Goal: Task Accomplishment & Management: Manage account settings

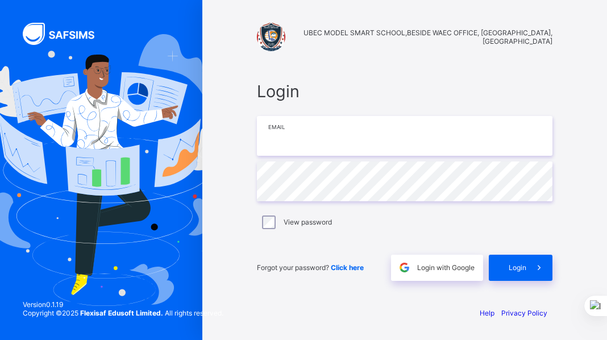
type input "**********"
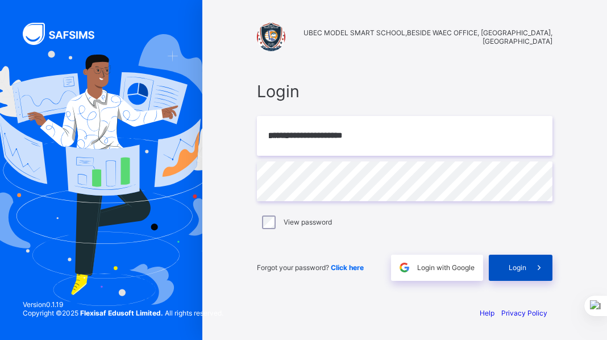
click at [521, 266] on span "Login" at bounding box center [517, 267] width 18 height 9
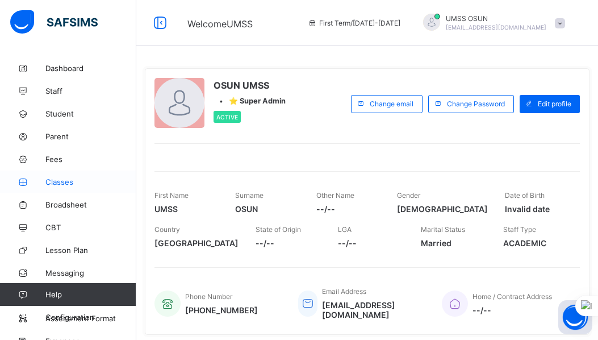
click at [64, 181] on span "Classes" at bounding box center [90, 181] width 91 height 9
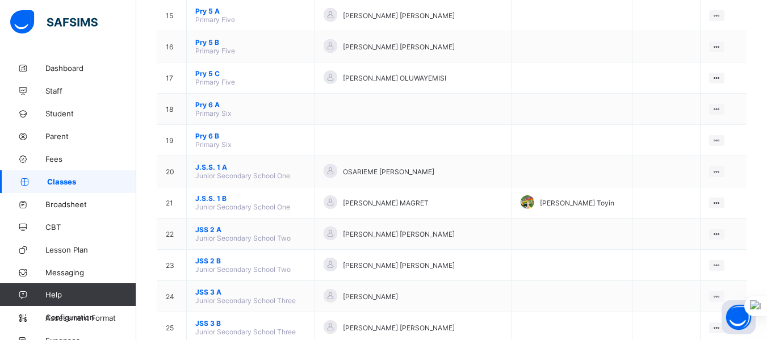
scroll to position [603, 0]
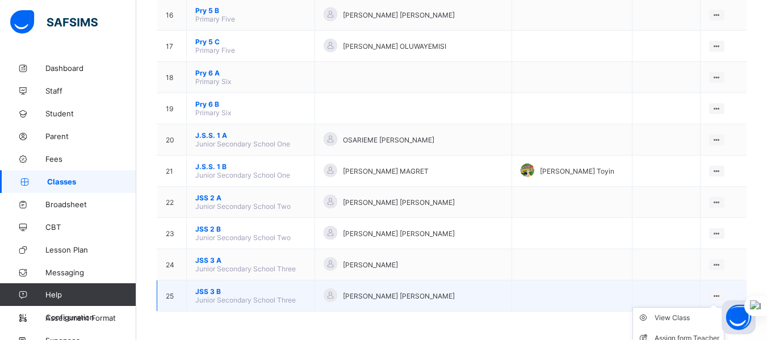
click at [606, 307] on ul "View Class Assign form Teacher" at bounding box center [679, 328] width 92 height 42
click at [606, 317] on div "View Class" at bounding box center [687, 317] width 65 height 11
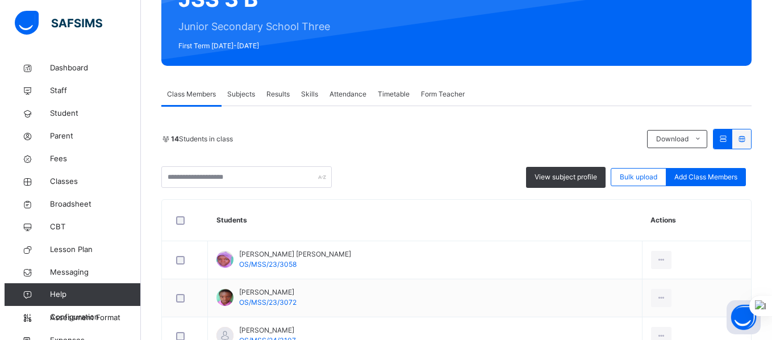
scroll to position [132, 0]
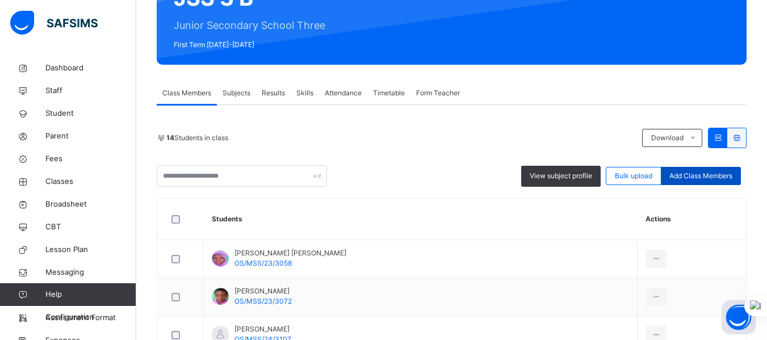
click at [606, 175] on span "Add Class Members" at bounding box center [701, 176] width 63 height 10
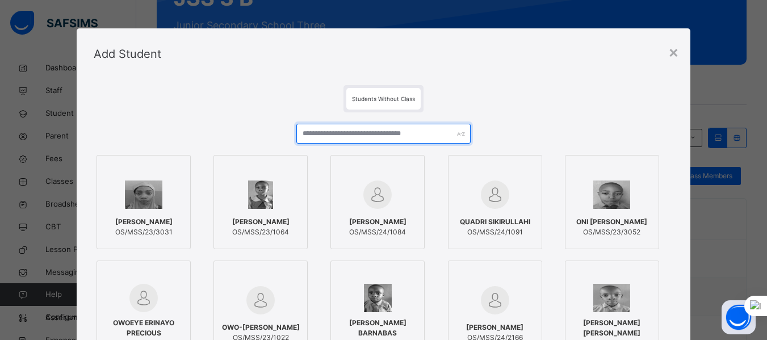
click at [425, 132] on input "text" at bounding box center [384, 134] width 174 height 20
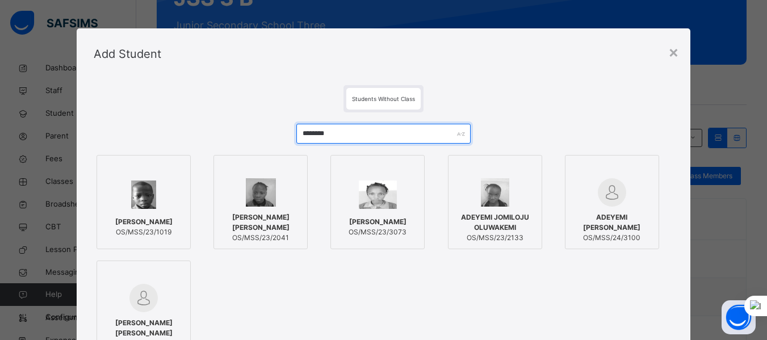
type input "********"
click at [362, 202] on img at bounding box center [378, 195] width 38 height 28
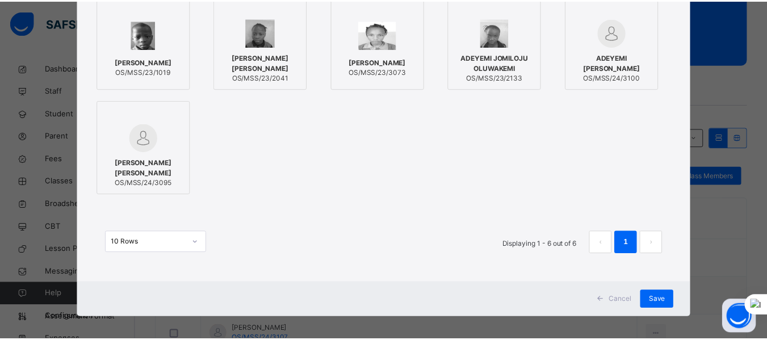
scroll to position [166, 0]
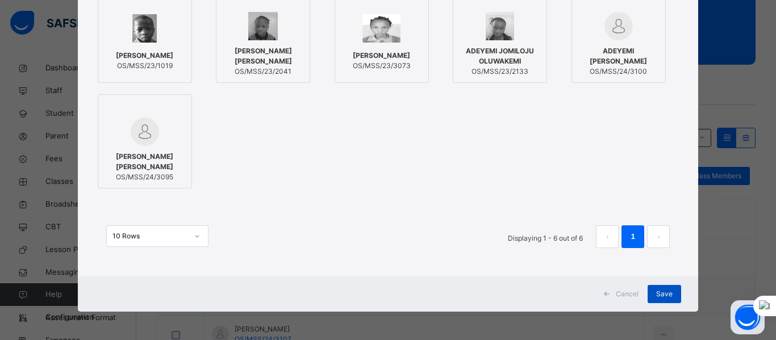
click at [606, 297] on span "Save" at bounding box center [664, 294] width 16 height 10
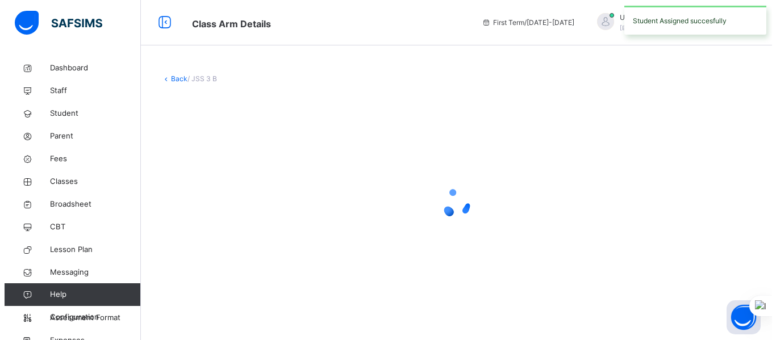
scroll to position [0, 0]
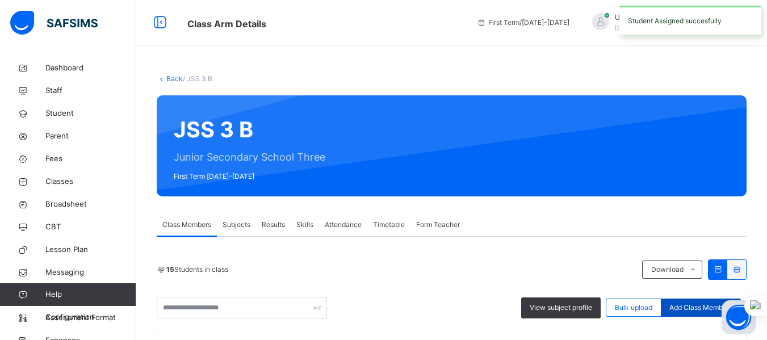
click at [606, 310] on span "Add Class Members" at bounding box center [701, 308] width 63 height 10
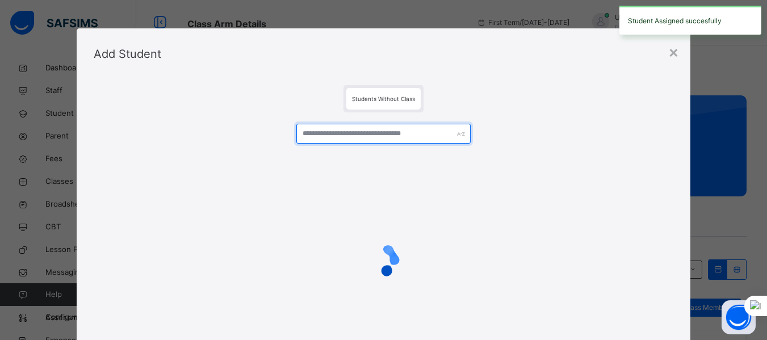
click at [425, 131] on input "text" at bounding box center [384, 134] width 174 height 20
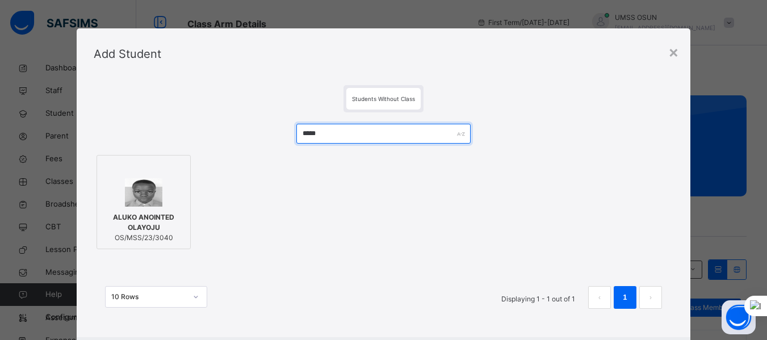
type input "*****"
click at [125, 211] on div "ALUKO ANOINTED OLAYOJU OS/MSS/23/3040" at bounding box center [144, 228] width 82 height 42
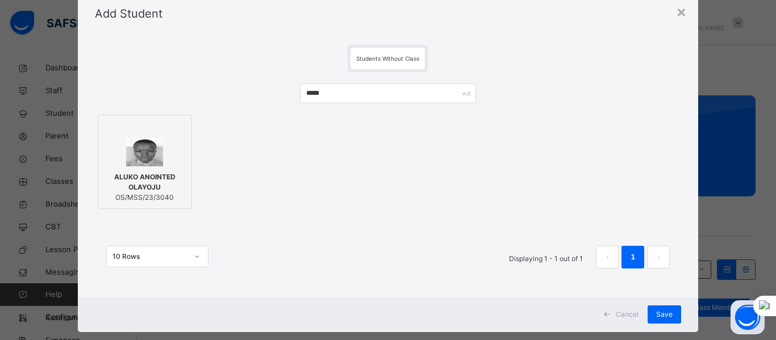
scroll to position [61, 0]
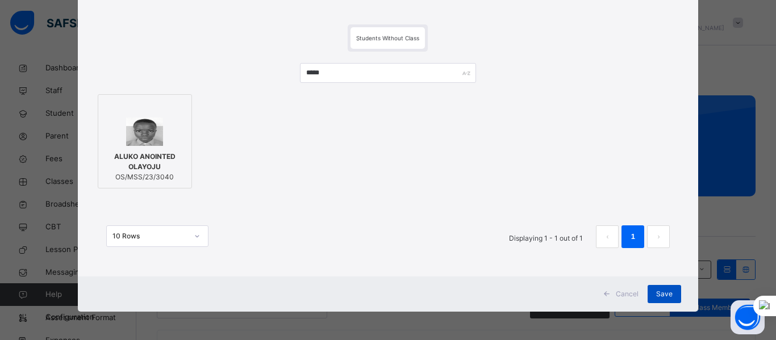
click at [606, 295] on span "Save" at bounding box center [664, 294] width 16 height 10
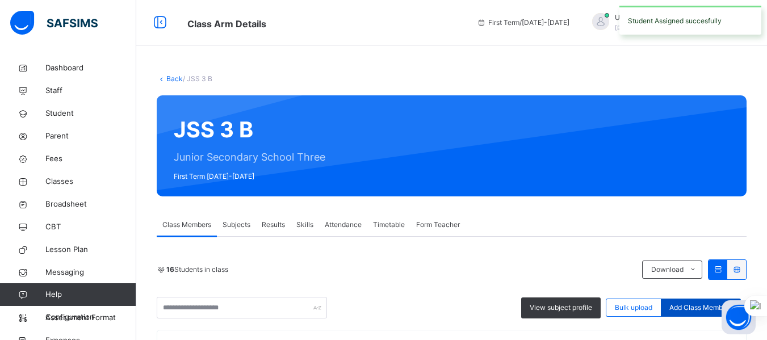
click at [606, 310] on span "Add Class Members" at bounding box center [701, 308] width 63 height 10
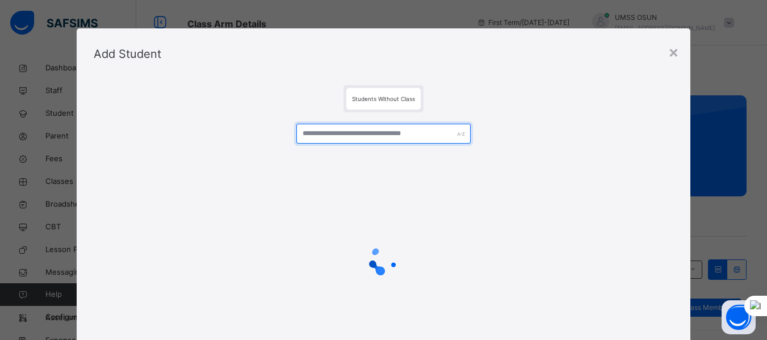
click at [412, 131] on input "text" at bounding box center [384, 134] width 174 height 20
click at [410, 133] on input "text" at bounding box center [384, 134] width 174 height 20
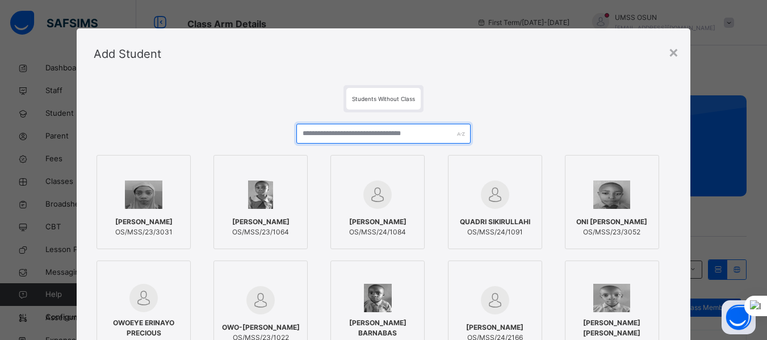
click at [408, 135] on input "text" at bounding box center [384, 134] width 174 height 20
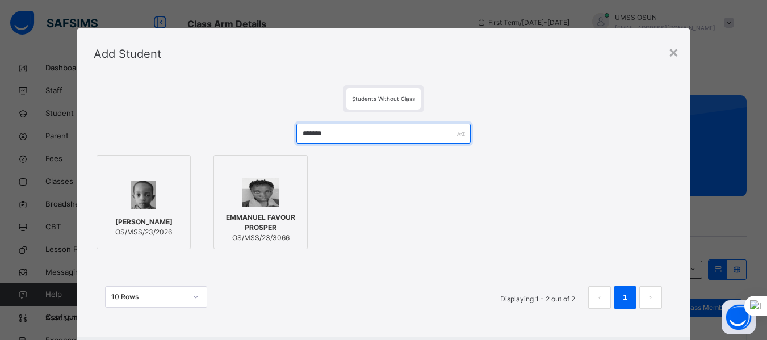
type input "*******"
click at [257, 201] on div at bounding box center [261, 192] width 82 height 28
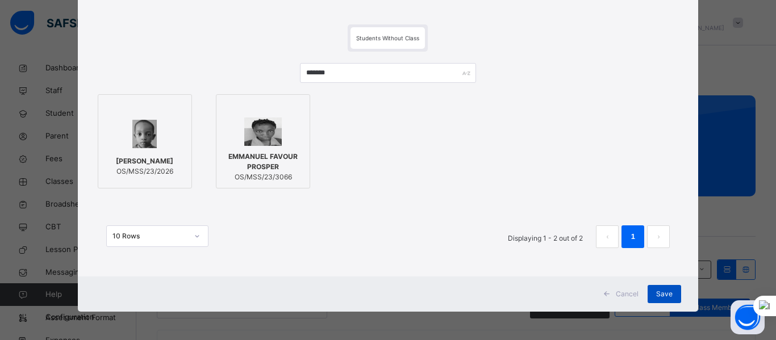
click at [606, 297] on span "Save" at bounding box center [664, 294] width 16 height 10
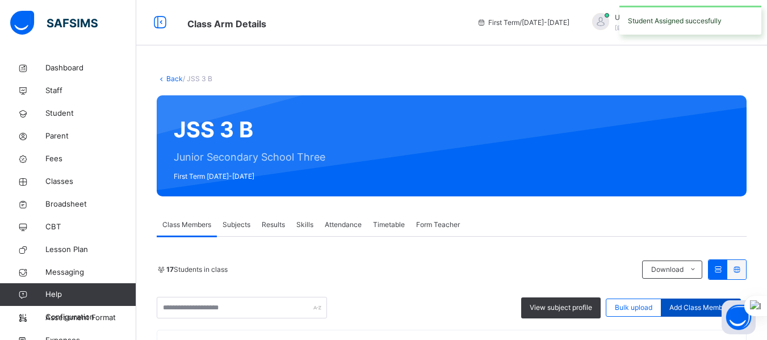
click at [606, 303] on span "Add Class Members" at bounding box center [701, 308] width 63 height 10
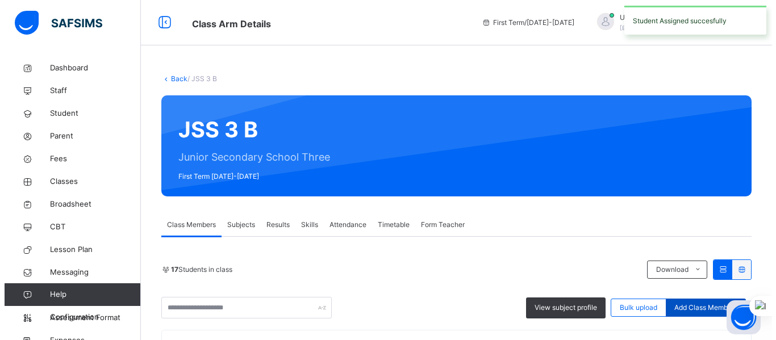
scroll to position [78, 0]
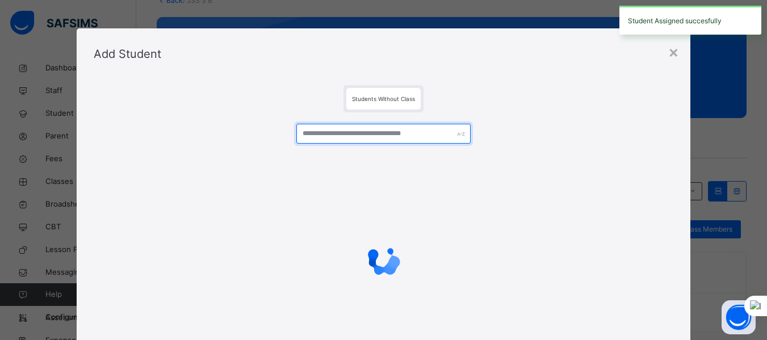
click at [420, 133] on input "text" at bounding box center [384, 134] width 174 height 20
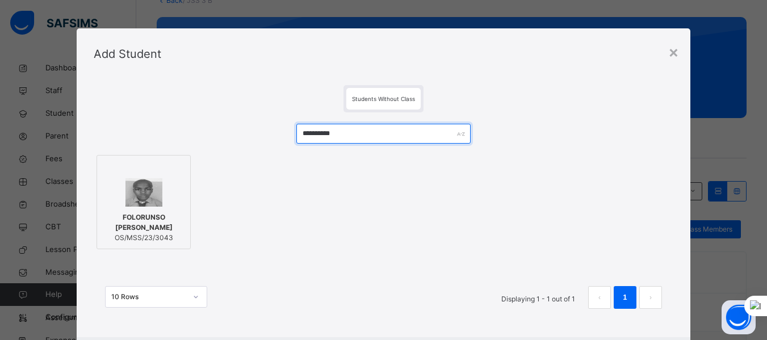
type input "**********"
click at [151, 202] on img at bounding box center [144, 192] width 37 height 28
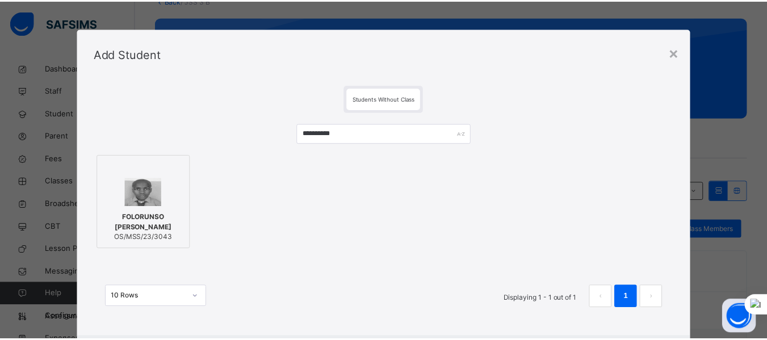
scroll to position [61, 0]
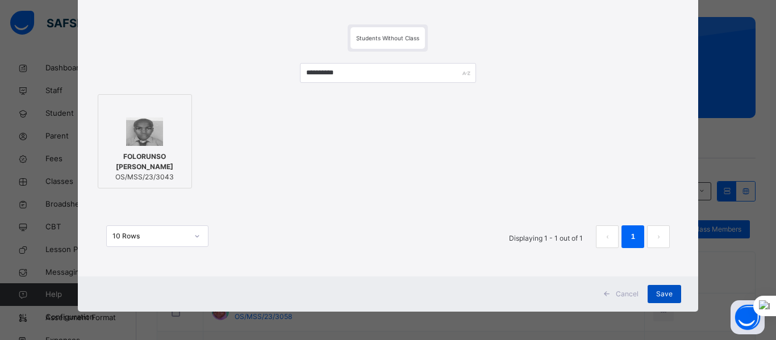
click at [606, 291] on span "Save" at bounding box center [664, 294] width 16 height 10
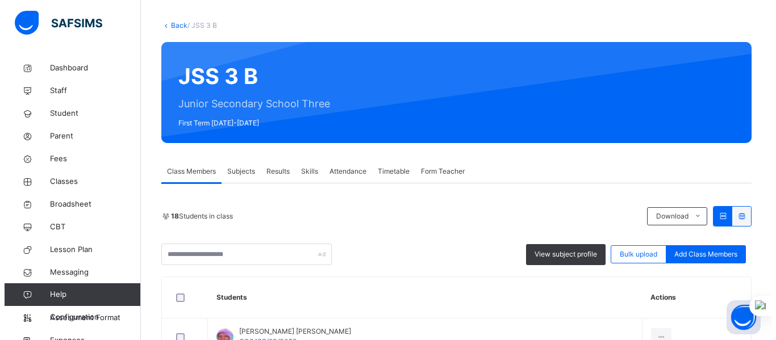
scroll to position [100, 0]
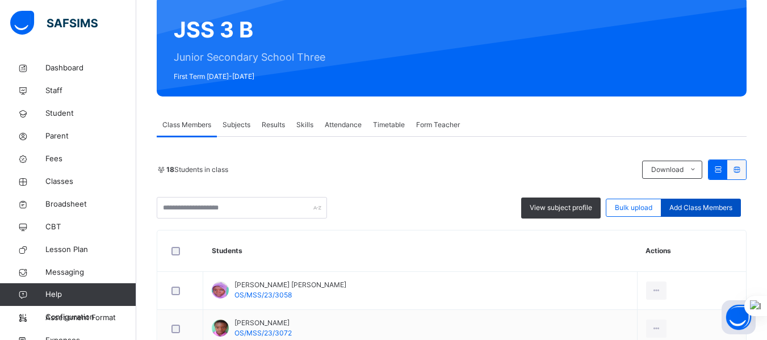
click at [606, 212] on span "Add Class Members" at bounding box center [701, 208] width 63 height 10
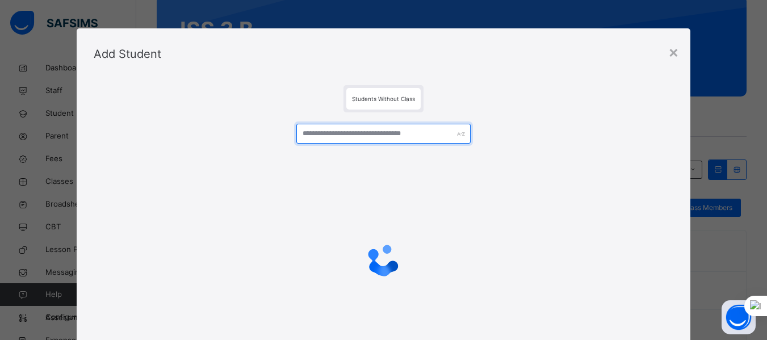
click at [425, 132] on input "text" at bounding box center [384, 134] width 174 height 20
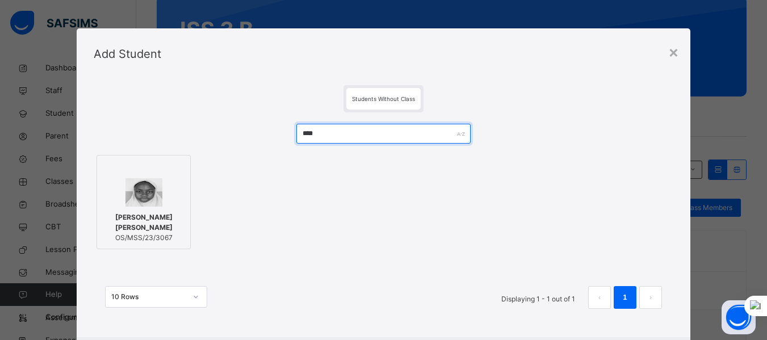
type input "****"
click at [170, 166] on div at bounding box center [144, 169] width 82 height 17
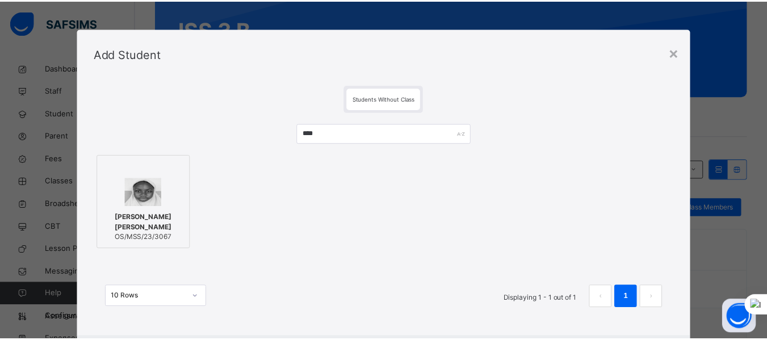
scroll to position [61, 0]
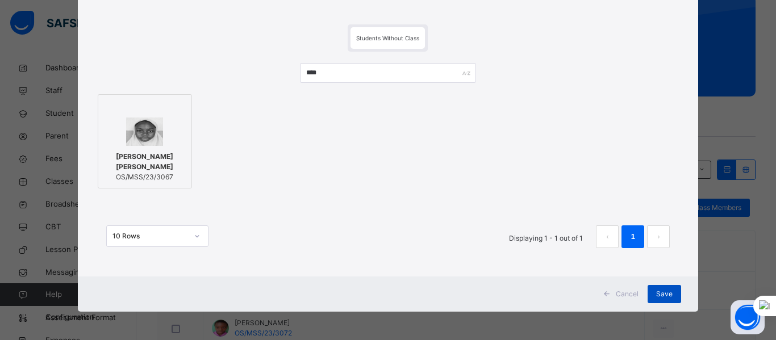
click at [606, 294] on span "Save" at bounding box center [664, 294] width 16 height 10
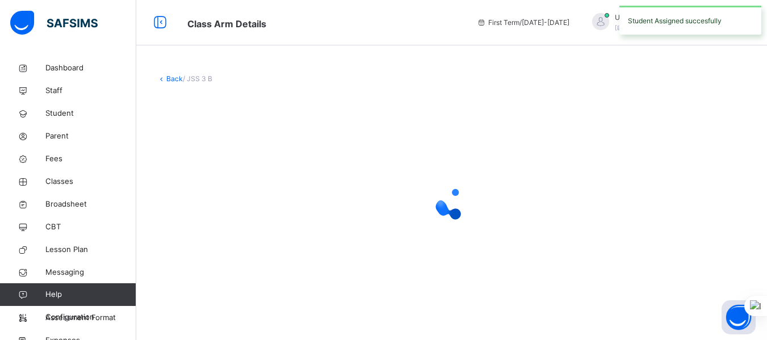
click at [606, 294] on div at bounding box center [452, 203] width 590 height 216
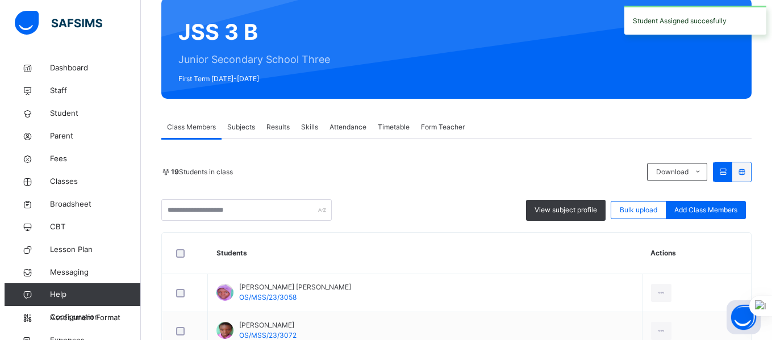
scroll to position [101, 0]
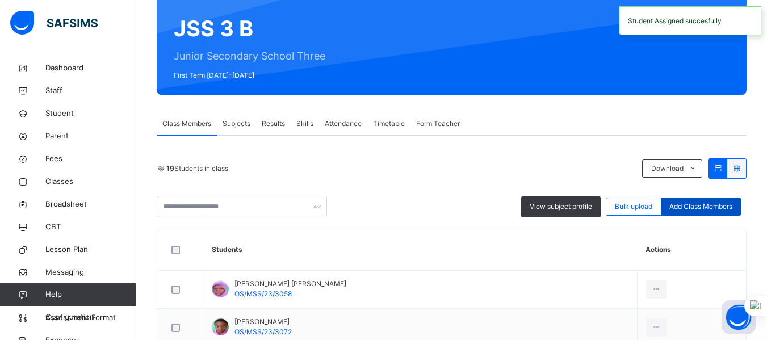
click at [606, 214] on div "Add Class Members" at bounding box center [701, 207] width 80 height 18
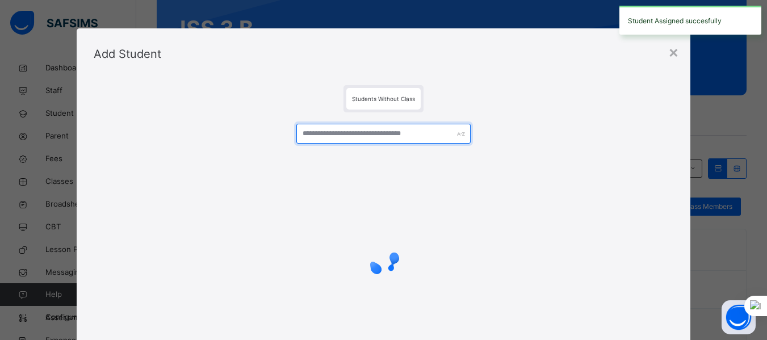
click at [373, 133] on input "text" at bounding box center [384, 134] width 174 height 20
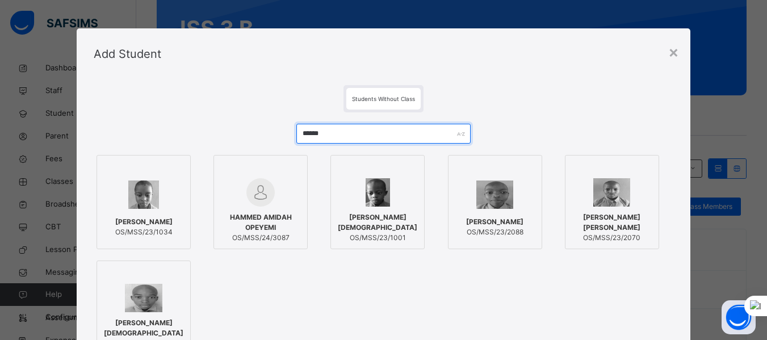
type input "******"
click at [262, 219] on span "HAMMED AMIDAH OPEYEMI" at bounding box center [261, 222] width 82 height 20
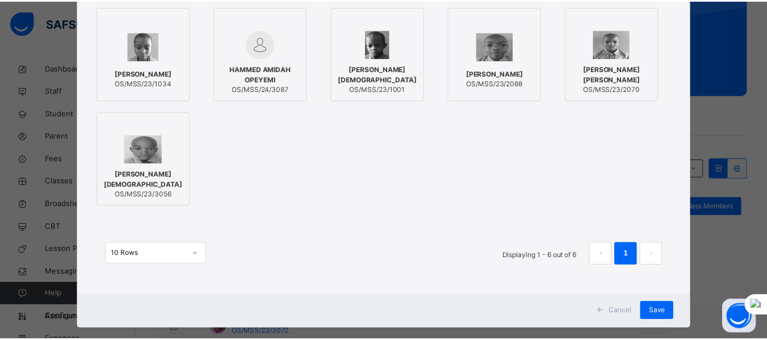
scroll to position [162, 0]
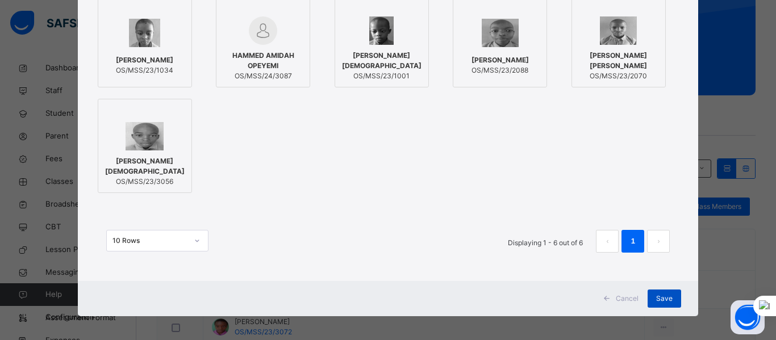
click at [606, 299] on span "Save" at bounding box center [664, 299] width 16 height 10
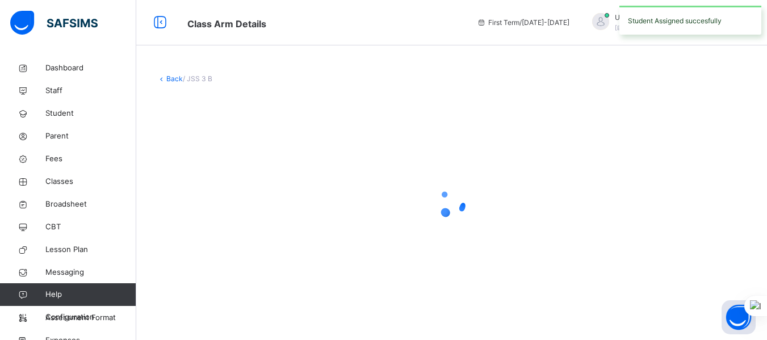
scroll to position [0, 0]
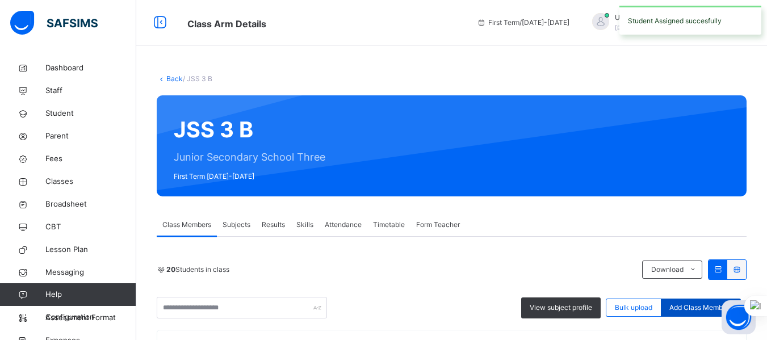
click at [606, 311] on span "Add Class Members" at bounding box center [701, 308] width 63 height 10
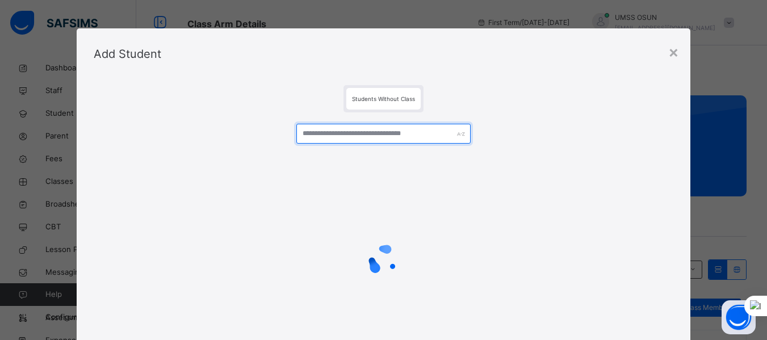
click at [340, 136] on input "text" at bounding box center [384, 134] width 174 height 20
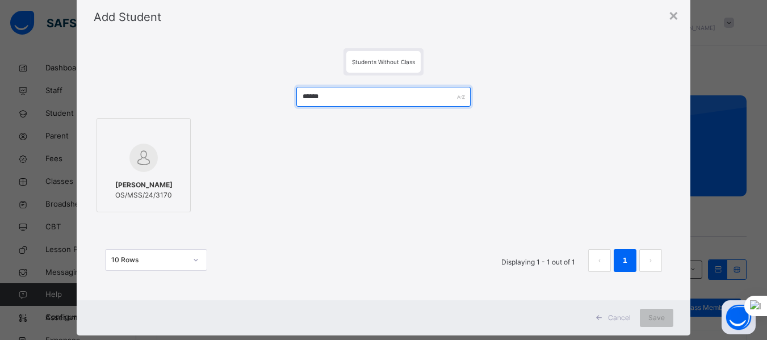
scroll to position [61, 0]
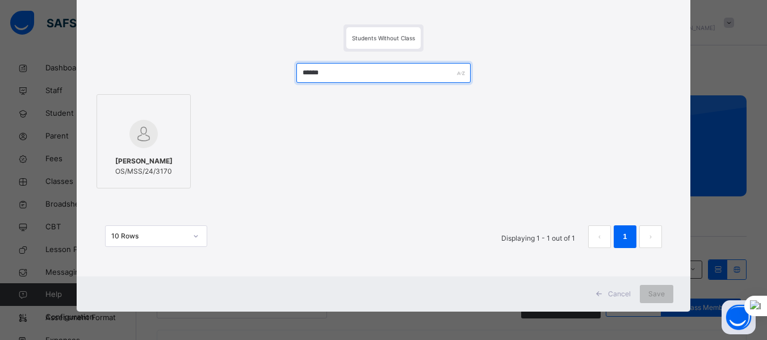
type input "******"
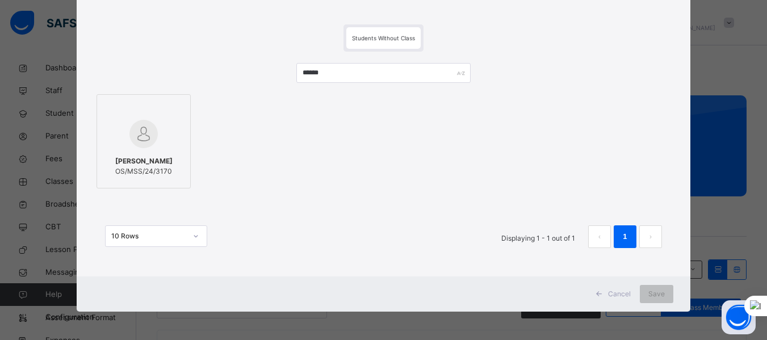
click at [141, 173] on span "OS/MSS/24/3170" at bounding box center [143, 171] width 57 height 10
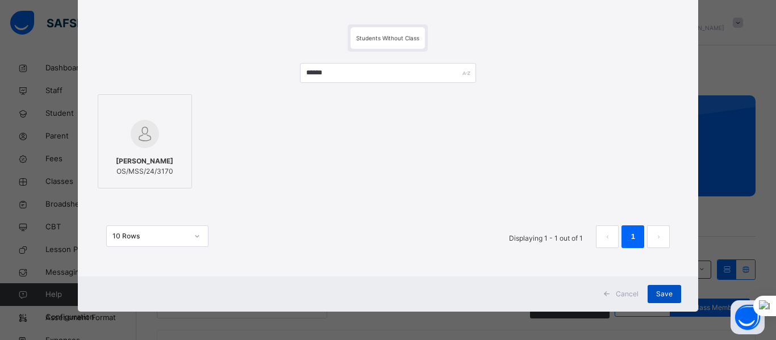
click at [606, 295] on span "Save" at bounding box center [664, 294] width 16 height 10
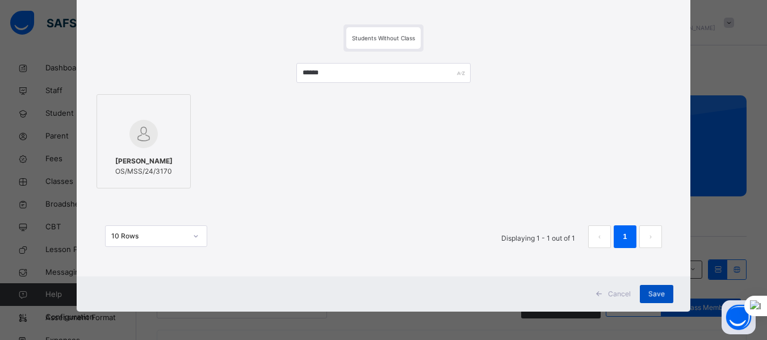
click at [606, 288] on div "Save" at bounding box center [657, 294] width 34 height 18
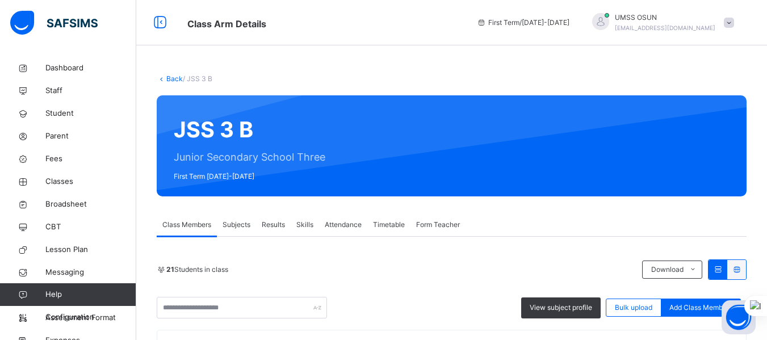
click at [606, 260] on div "21 Students in class Download Pdf Report Excel Report View subject profile Bulk…" at bounding box center [452, 289] width 590 height 59
click at [606, 303] on span "Add Class Members" at bounding box center [701, 308] width 63 height 10
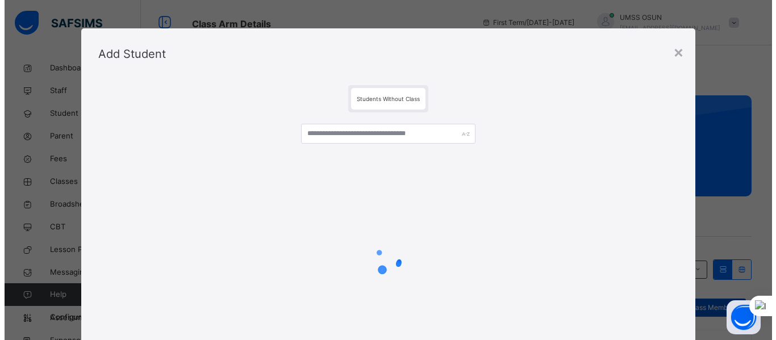
scroll to position [62, 0]
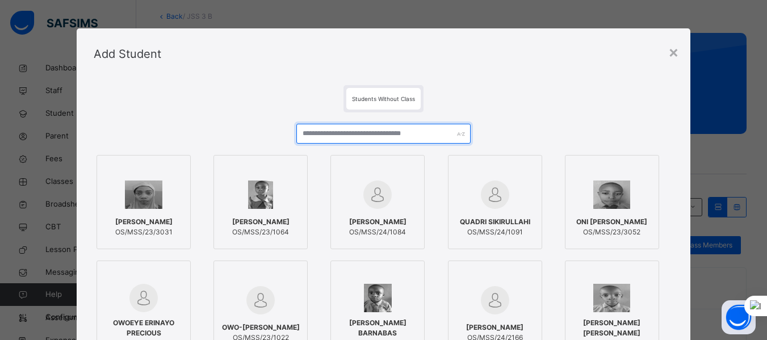
click at [423, 130] on input "text" at bounding box center [384, 134] width 174 height 20
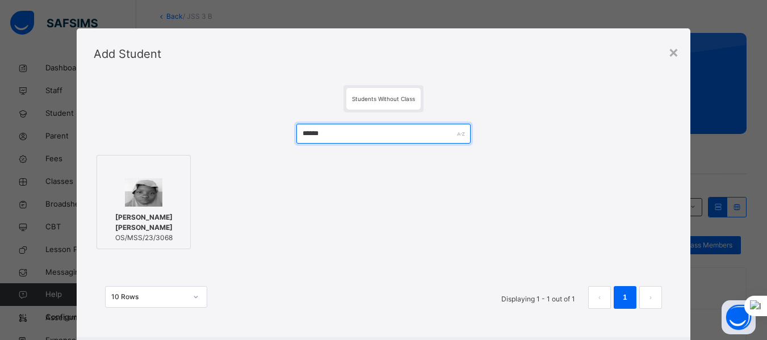
type input "******"
click at [151, 210] on div "[PERSON_NAME] [PERSON_NAME] OS/MSS/23/3068" at bounding box center [144, 228] width 82 height 42
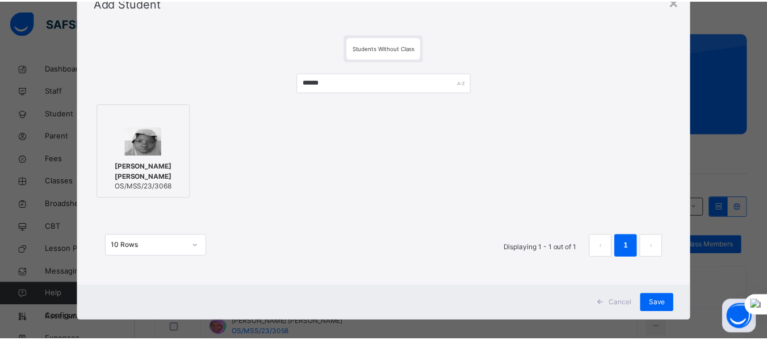
scroll to position [61, 0]
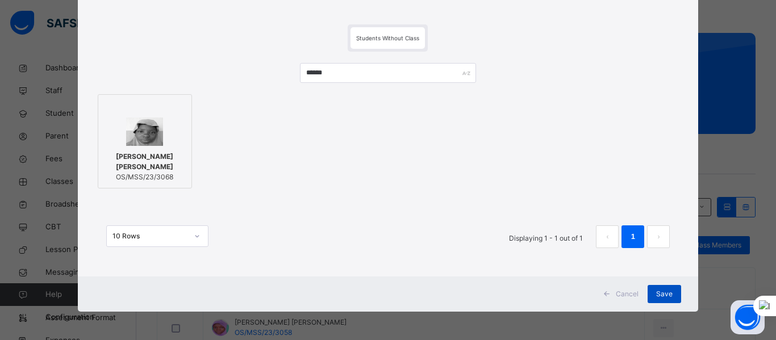
click at [606, 295] on span "Save" at bounding box center [664, 294] width 16 height 10
click at [606, 293] on span "Save" at bounding box center [664, 294] width 16 height 10
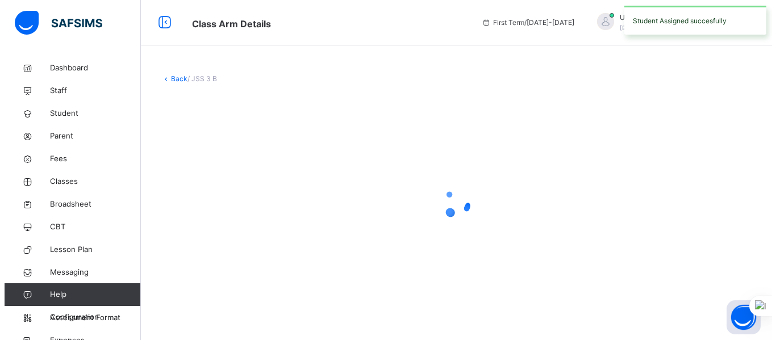
scroll to position [0, 0]
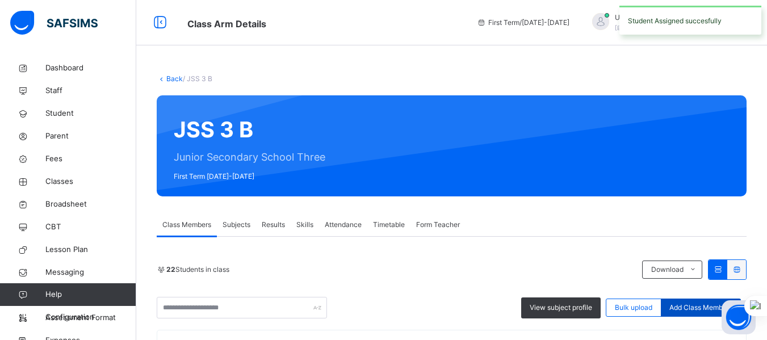
click at [606, 311] on span "Add Class Members" at bounding box center [701, 308] width 63 height 10
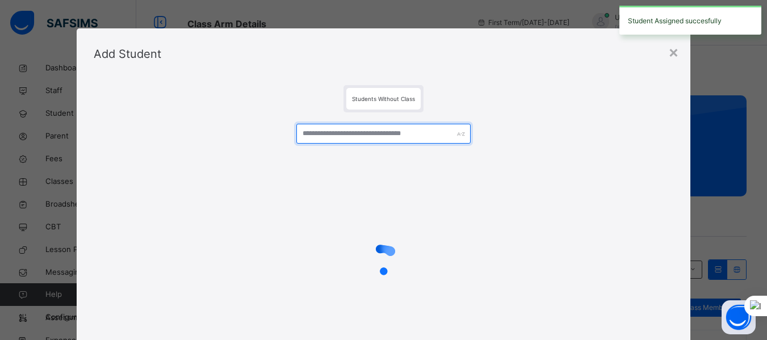
click at [326, 137] on input "text" at bounding box center [384, 134] width 174 height 20
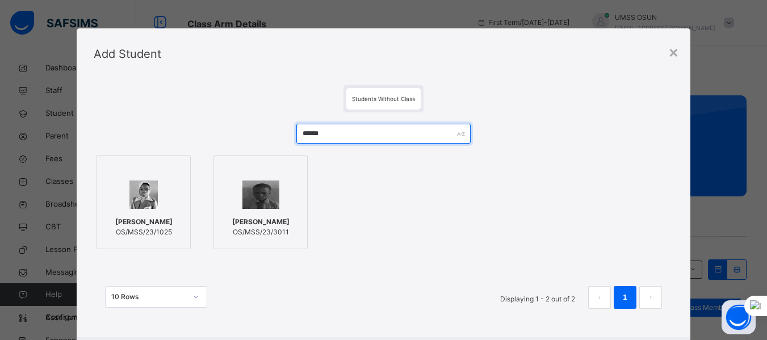
type input "******"
click at [235, 224] on span "[PERSON_NAME]" at bounding box center [260, 222] width 57 height 10
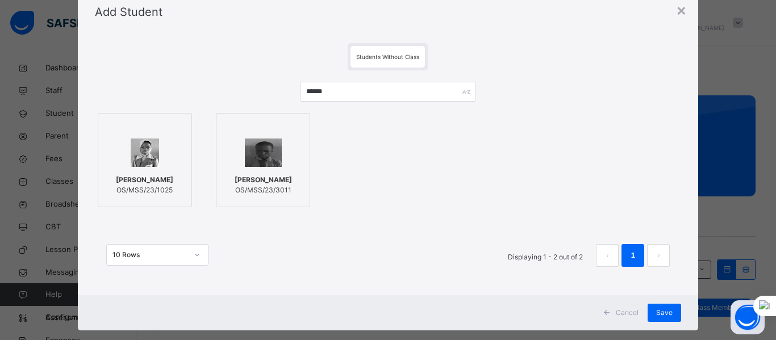
scroll to position [61, 0]
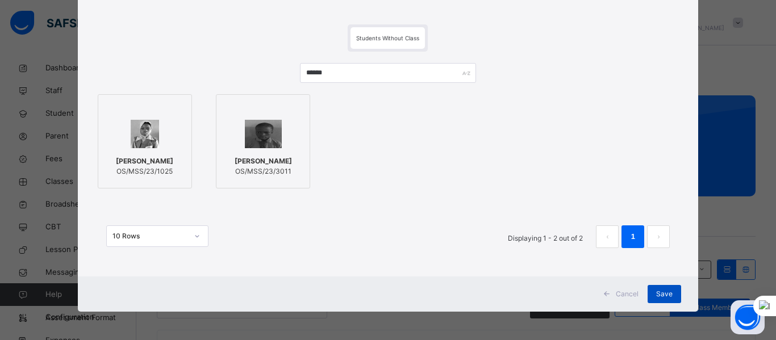
click at [606, 293] on span "Save" at bounding box center [664, 294] width 16 height 10
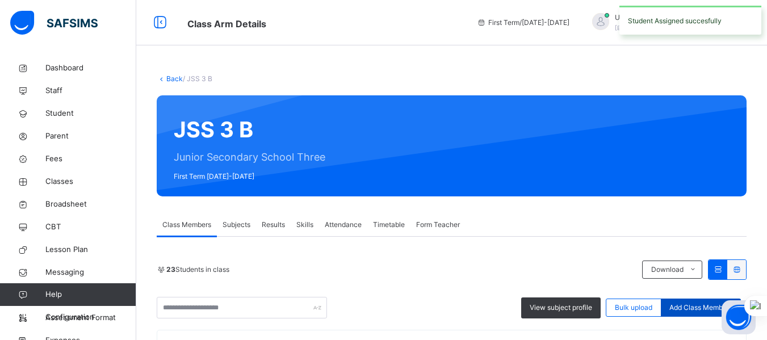
click at [606, 308] on span "Add Class Members" at bounding box center [701, 308] width 63 height 10
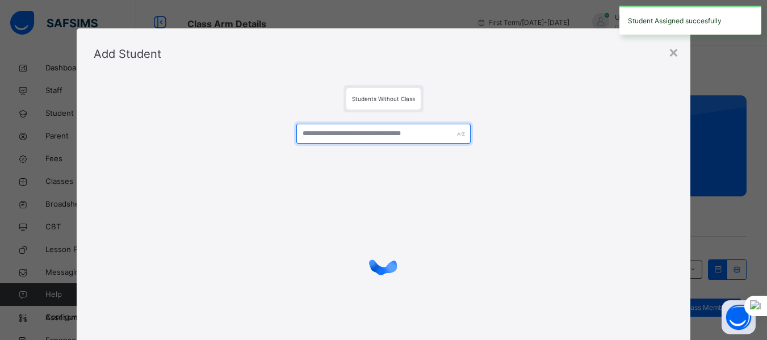
click at [393, 133] on input "text" at bounding box center [384, 134] width 174 height 20
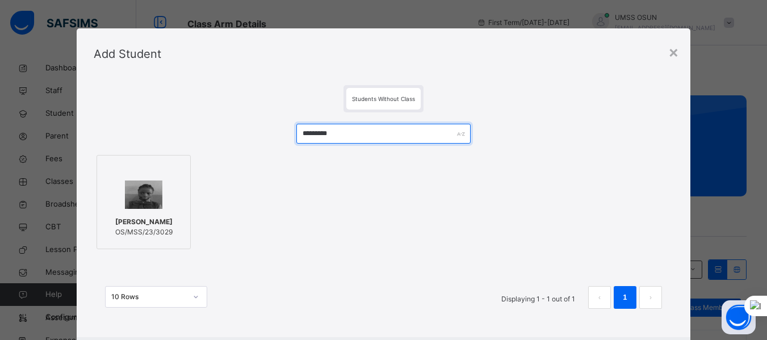
type input "*********"
click at [157, 203] on div at bounding box center [144, 194] width 82 height 33
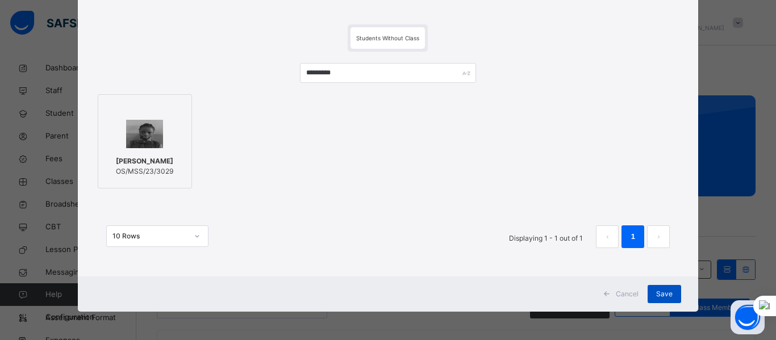
click at [606, 291] on span "Save" at bounding box center [664, 294] width 16 height 10
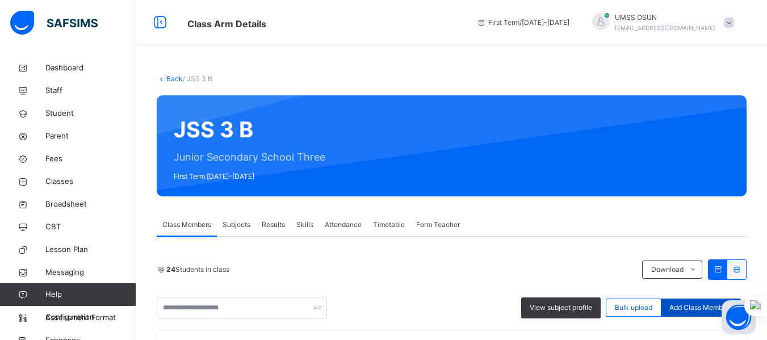
click at [606, 310] on span "Add Class Members" at bounding box center [701, 308] width 63 height 10
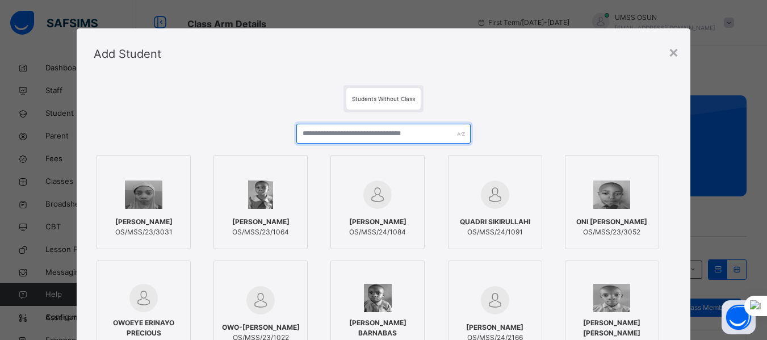
click at [329, 135] on input "text" at bounding box center [384, 134] width 174 height 20
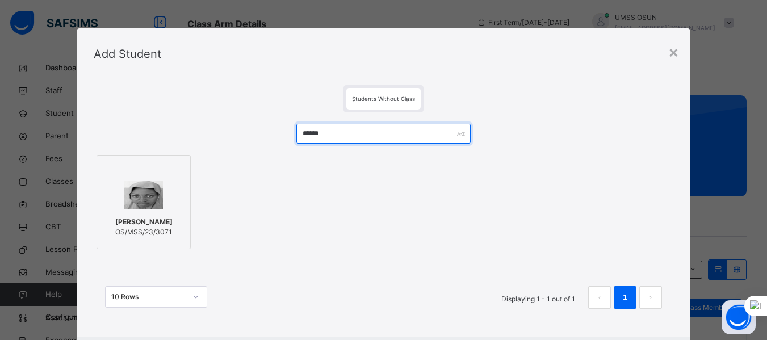
type input "******"
click at [128, 189] on img at bounding box center [143, 195] width 38 height 28
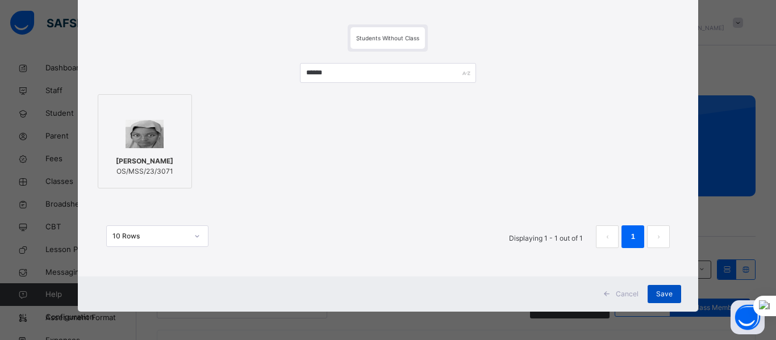
click at [606, 291] on span "Save" at bounding box center [664, 294] width 16 height 10
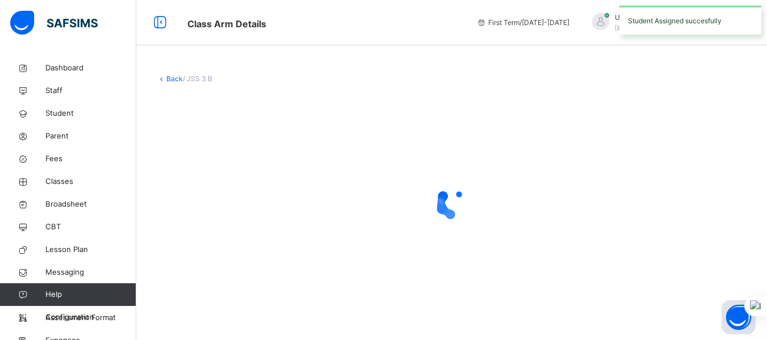
click at [606, 288] on div at bounding box center [452, 203] width 590 height 216
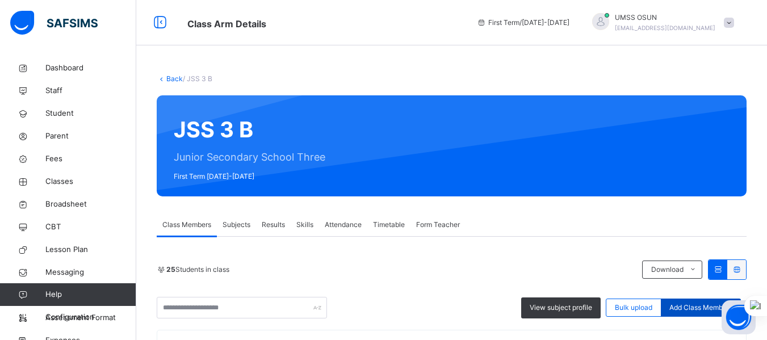
click at [606, 305] on span "Add Class Members" at bounding box center [701, 308] width 63 height 10
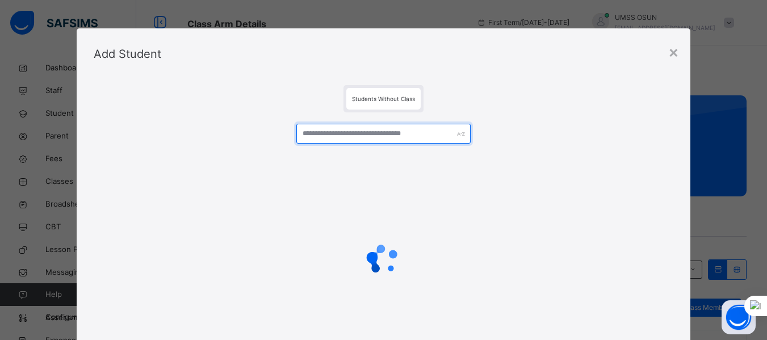
click at [427, 132] on input "text" at bounding box center [384, 134] width 174 height 20
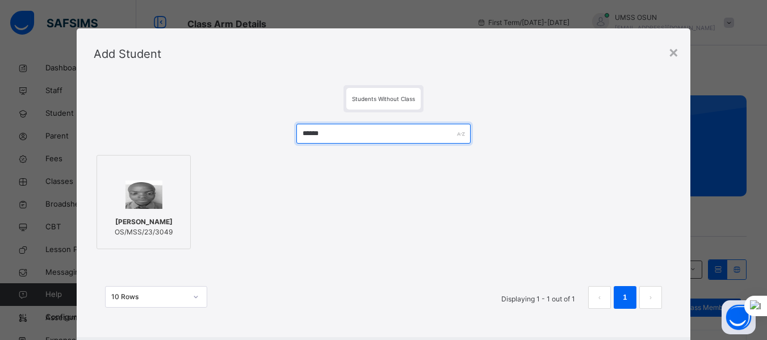
type input "******"
click at [119, 174] on div at bounding box center [144, 169] width 82 height 17
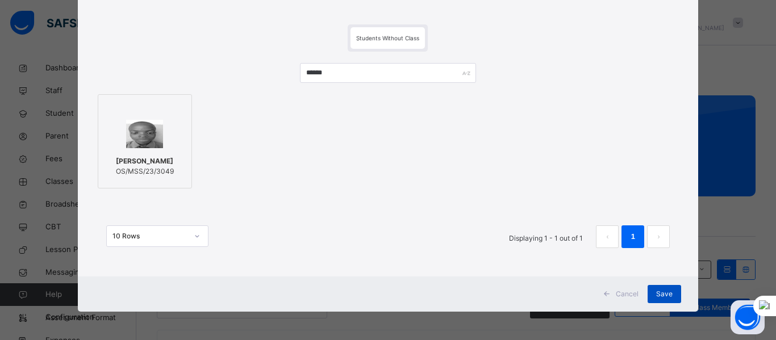
click at [606, 295] on span "Save" at bounding box center [664, 294] width 16 height 10
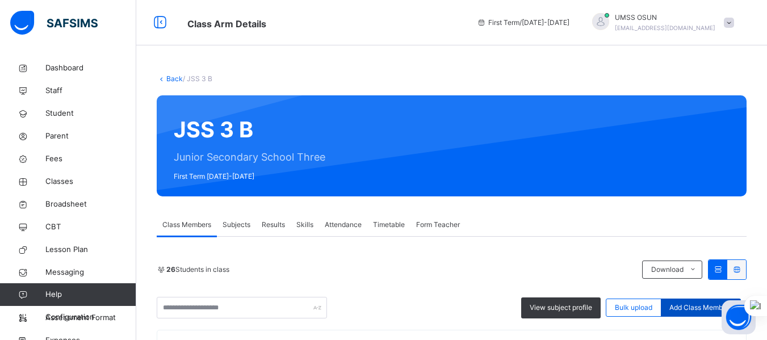
click at [606, 309] on span "Add Class Members" at bounding box center [701, 308] width 63 height 10
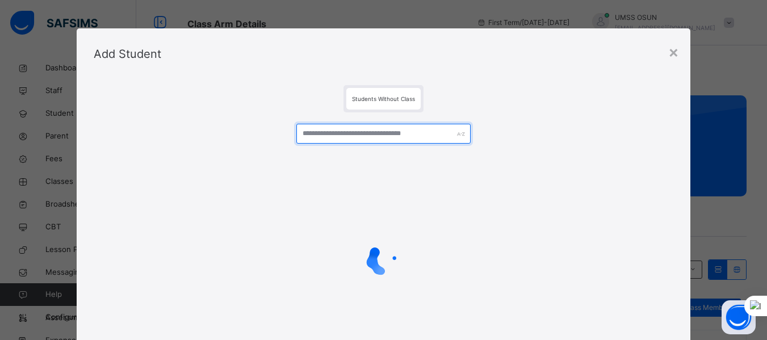
click at [336, 135] on input "text" at bounding box center [384, 134] width 174 height 20
click at [415, 136] on input "text" at bounding box center [384, 134] width 174 height 20
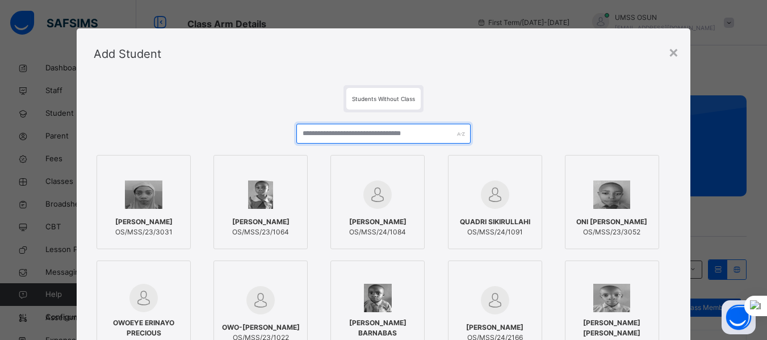
click at [414, 133] on input "text" at bounding box center [384, 134] width 174 height 20
click at [316, 134] on input "text" at bounding box center [384, 134] width 174 height 20
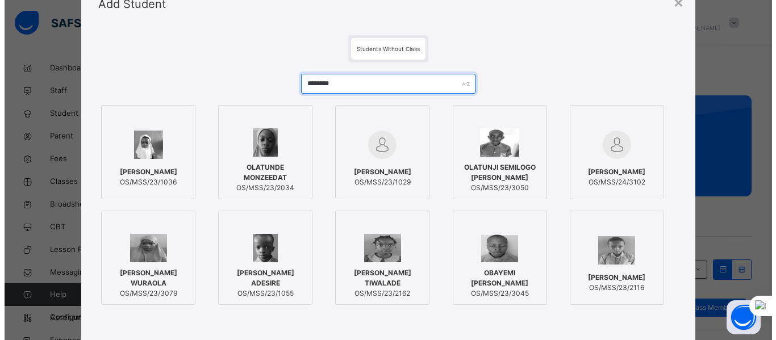
scroll to position [55, 0]
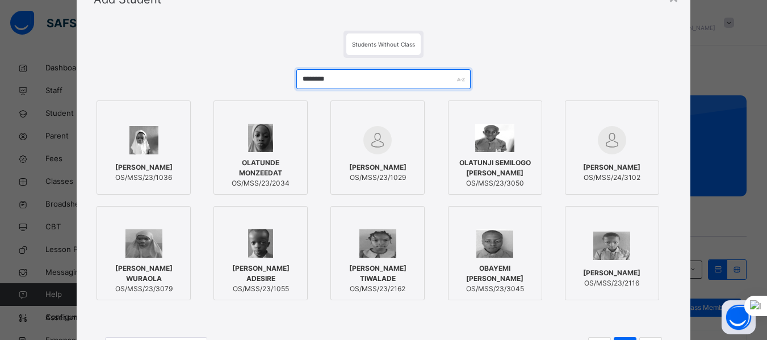
type input "********"
click at [169, 259] on div "[PERSON_NAME] WURAOLA OS/MSS/23/3079" at bounding box center [144, 279] width 82 height 42
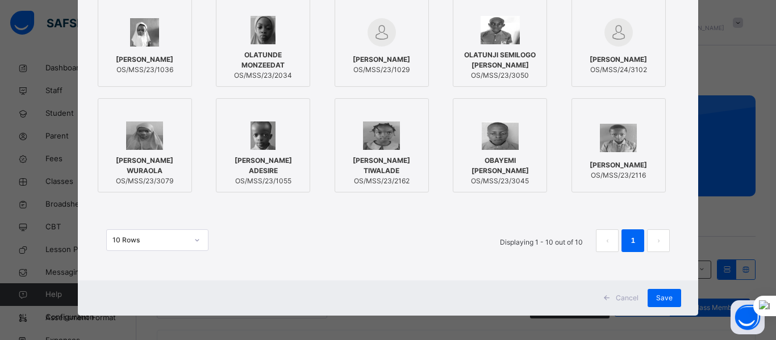
scroll to position [166, 0]
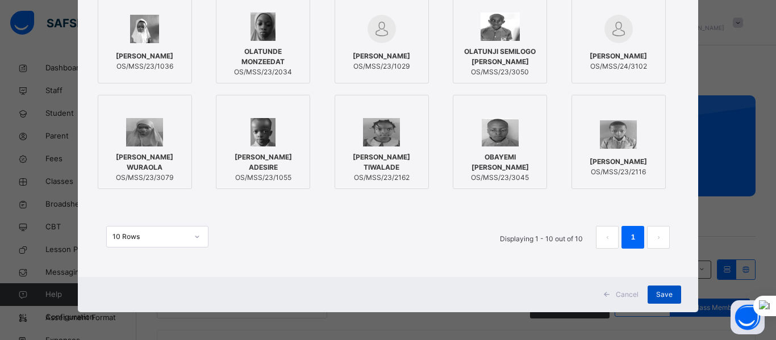
click at [606, 294] on span "Save" at bounding box center [664, 295] width 16 height 10
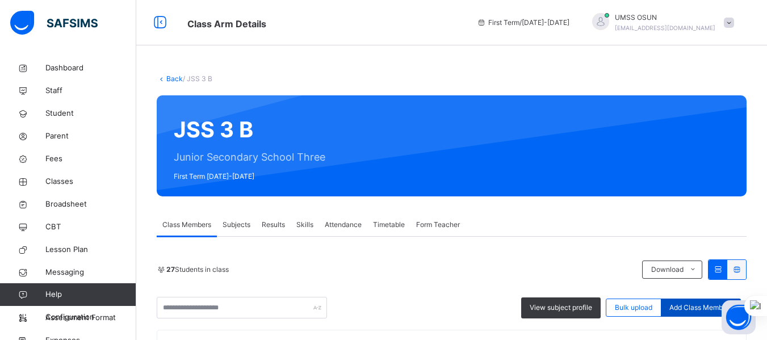
click at [606, 308] on span "Add Class Members" at bounding box center [701, 308] width 63 height 10
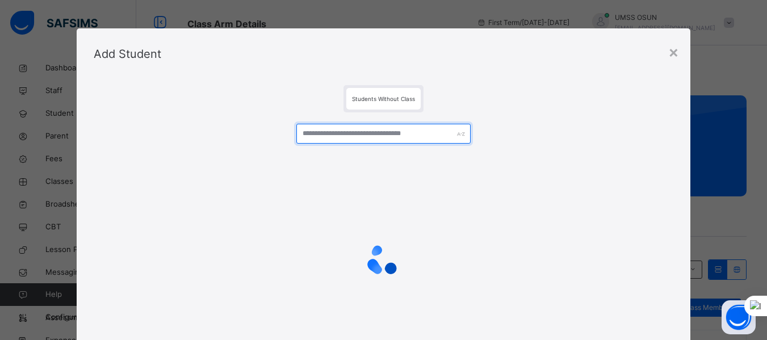
click at [426, 133] on input "text" at bounding box center [384, 134] width 174 height 20
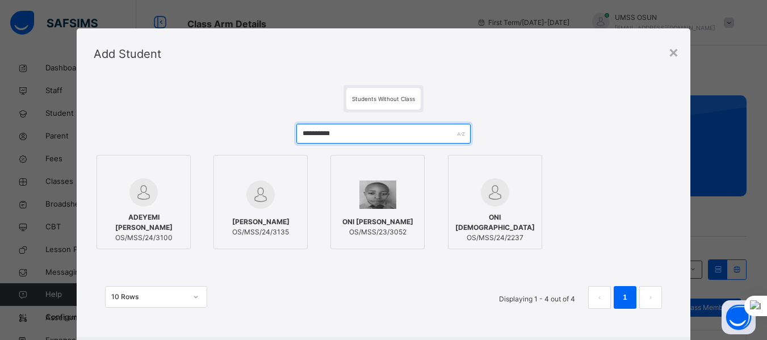
type input "**********"
click at [374, 196] on img at bounding box center [378, 195] width 37 height 28
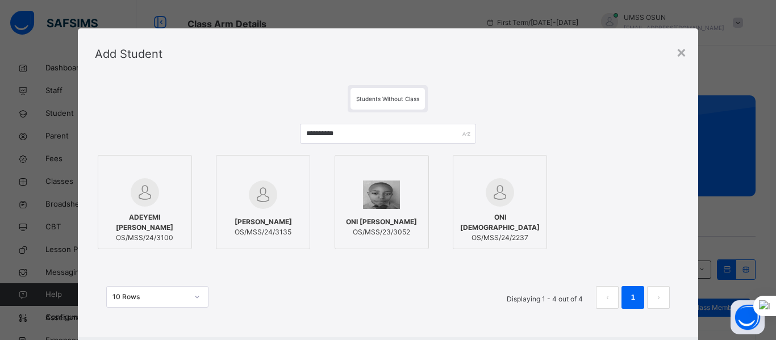
scroll to position [61, 0]
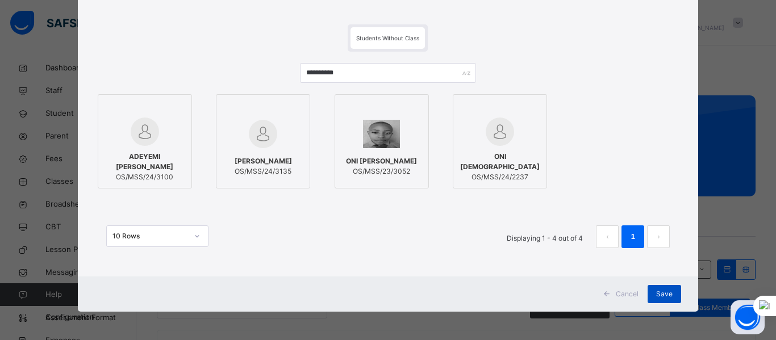
click at [606, 293] on span "Save" at bounding box center [664, 294] width 16 height 10
